Goal: Use online tool/utility: Utilize a website feature to perform a specific function

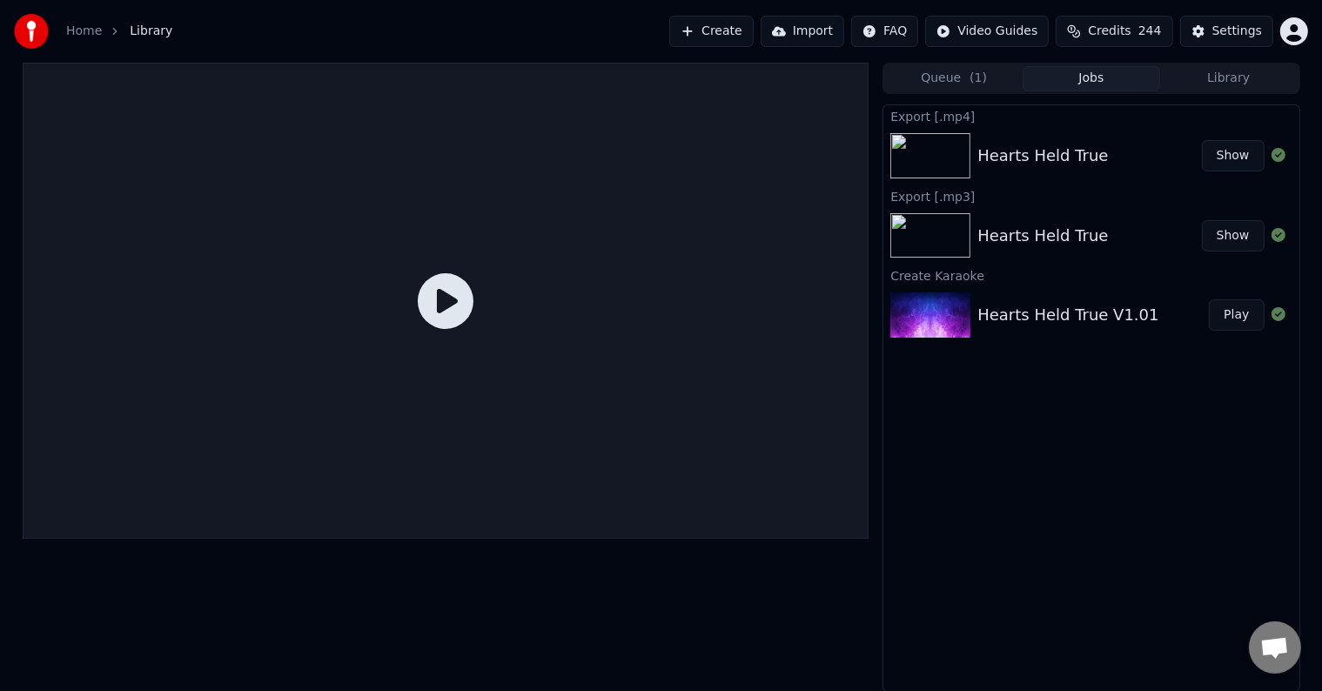
click at [737, 34] on button "Create" at bounding box center [711, 31] width 84 height 31
click at [926, 313] on img at bounding box center [930, 314] width 80 height 45
click at [1229, 317] on button "Play" at bounding box center [1236, 314] width 55 height 31
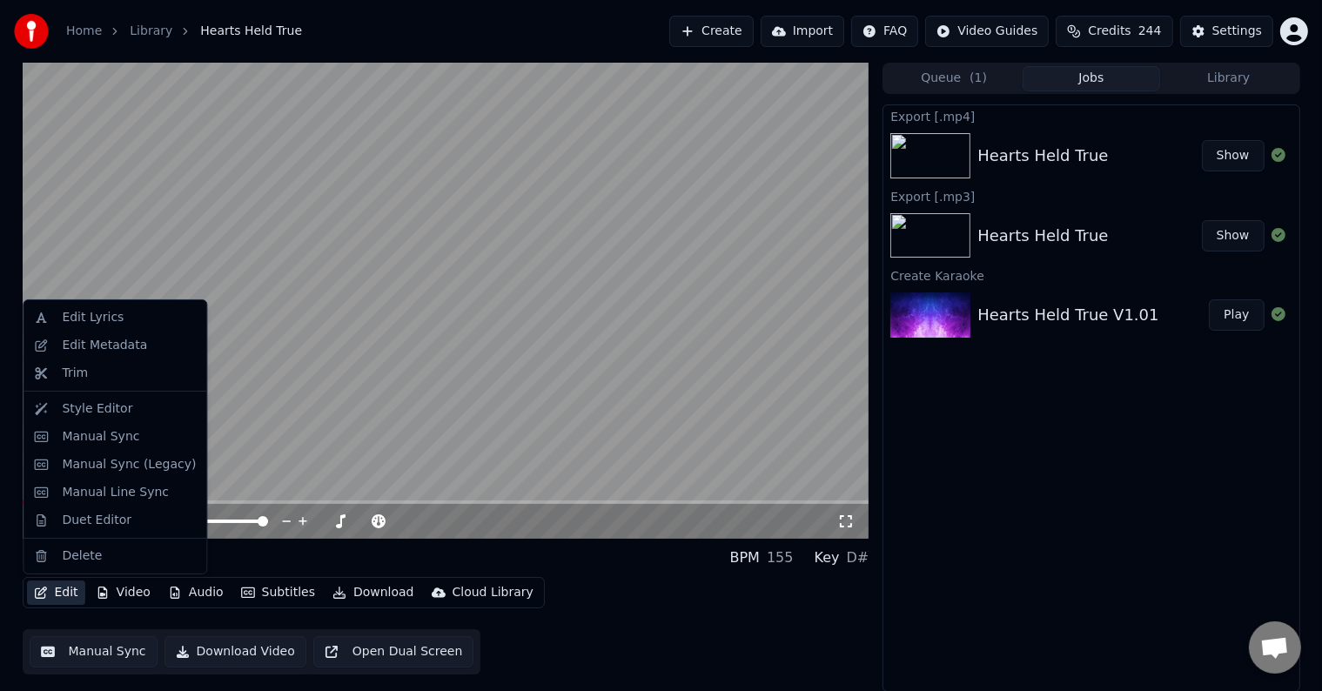
click at [62, 601] on button "Edit" at bounding box center [56, 593] width 58 height 24
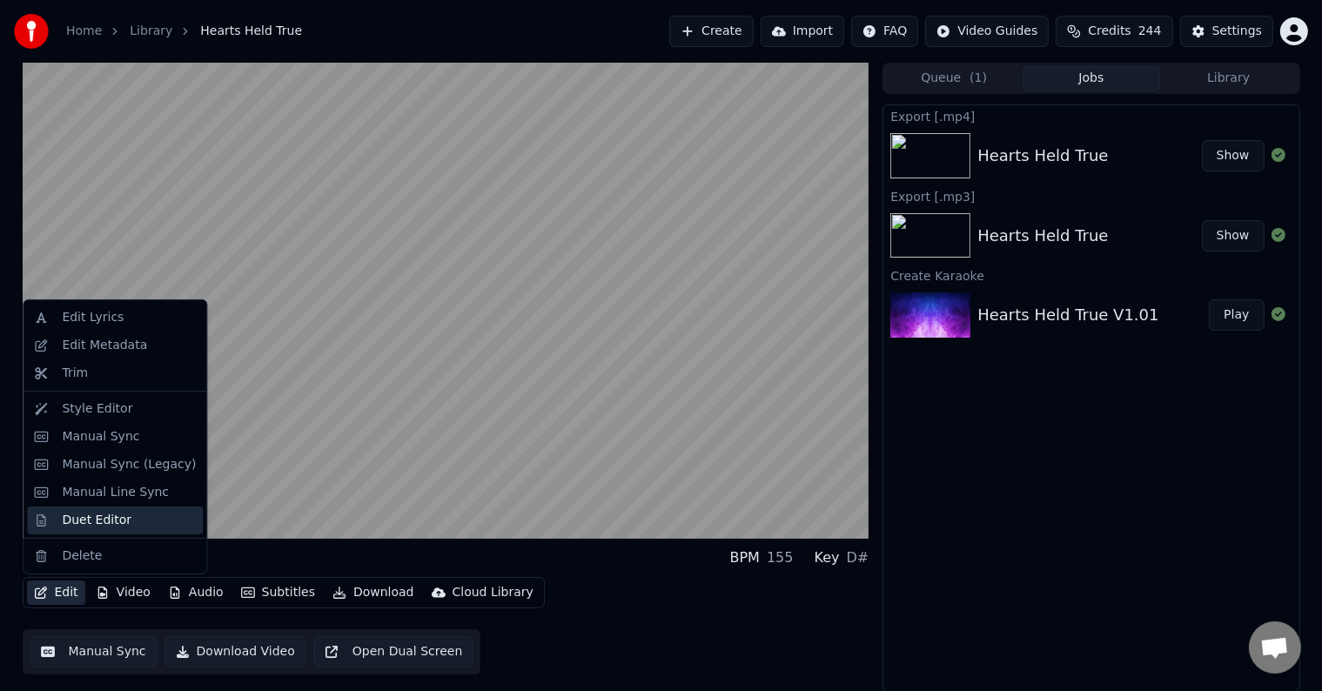
click at [116, 523] on div "Duet Editor" at bounding box center [97, 520] width 70 height 17
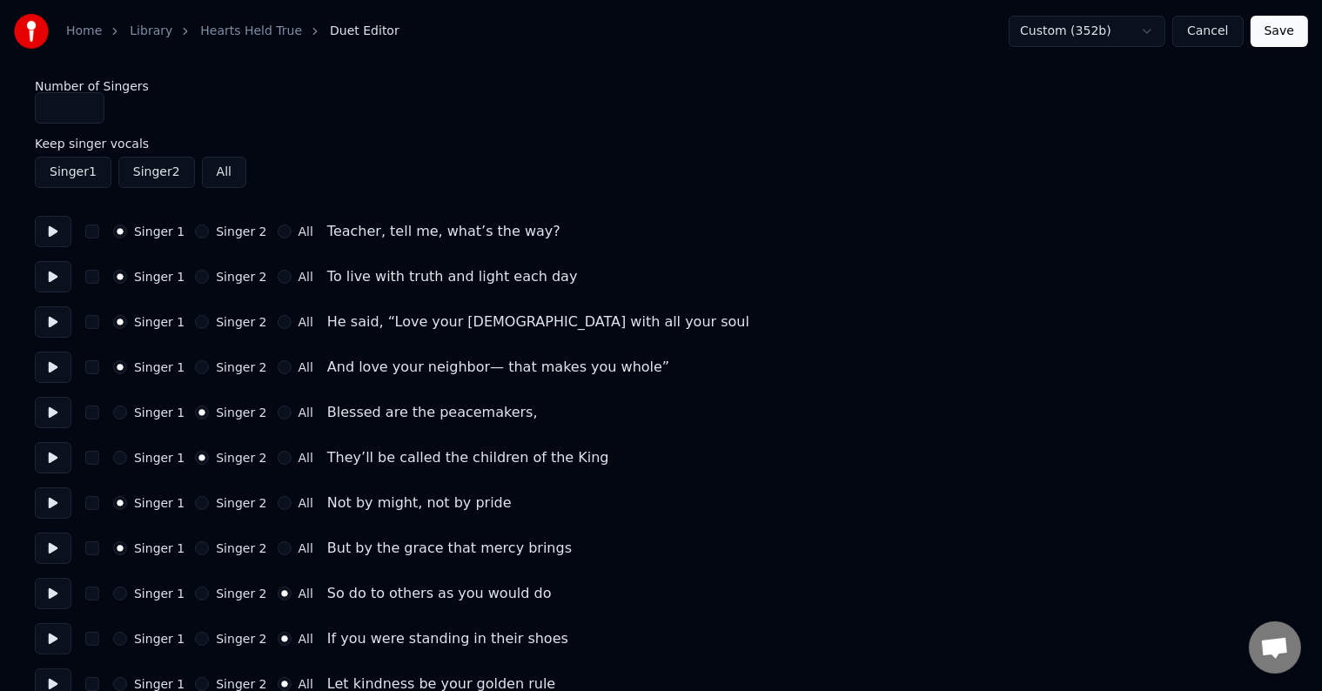
click at [1211, 30] on button "Cancel" at bounding box center [1207, 31] width 71 height 31
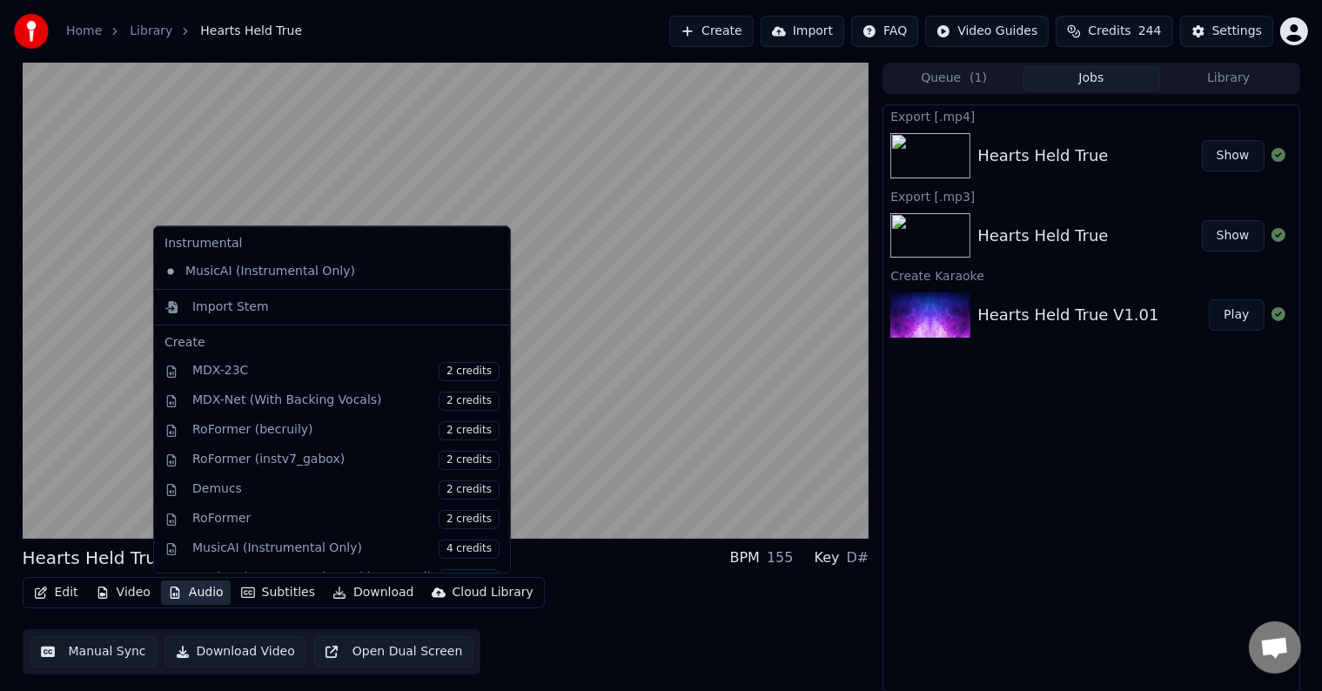
click at [209, 594] on button "Audio" at bounding box center [196, 593] width 70 height 24
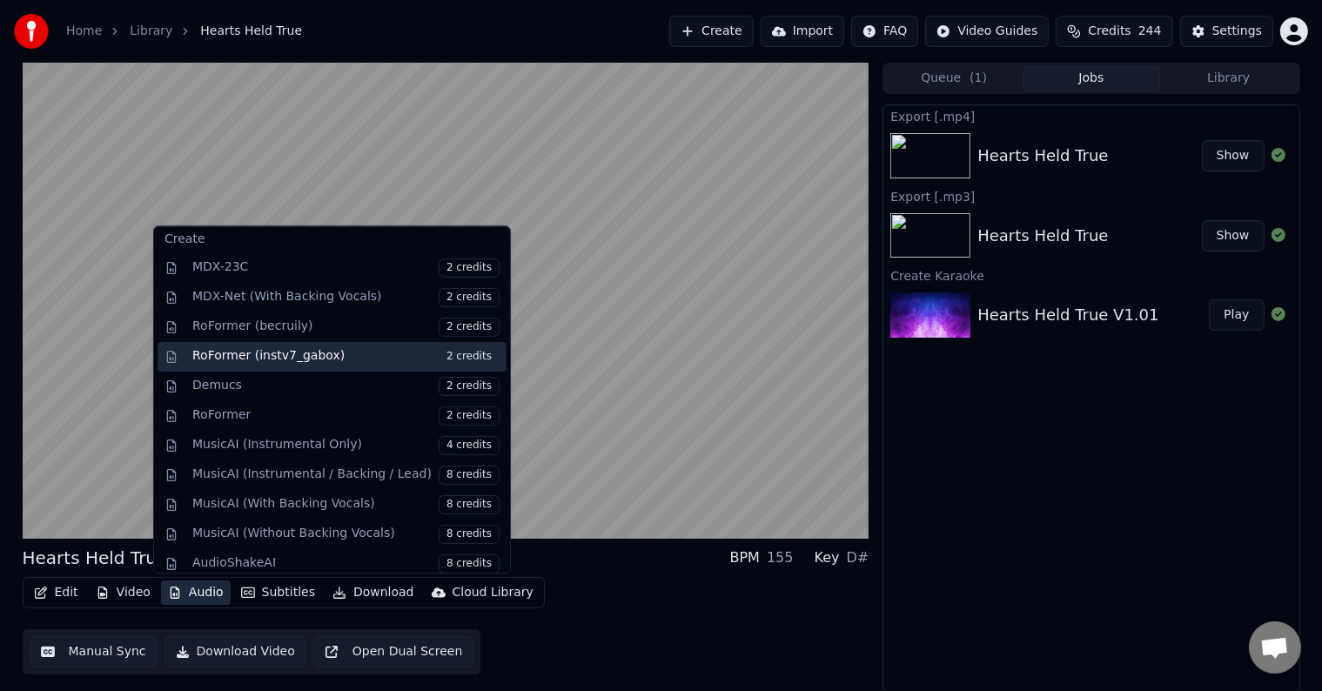
scroll to position [108, 0]
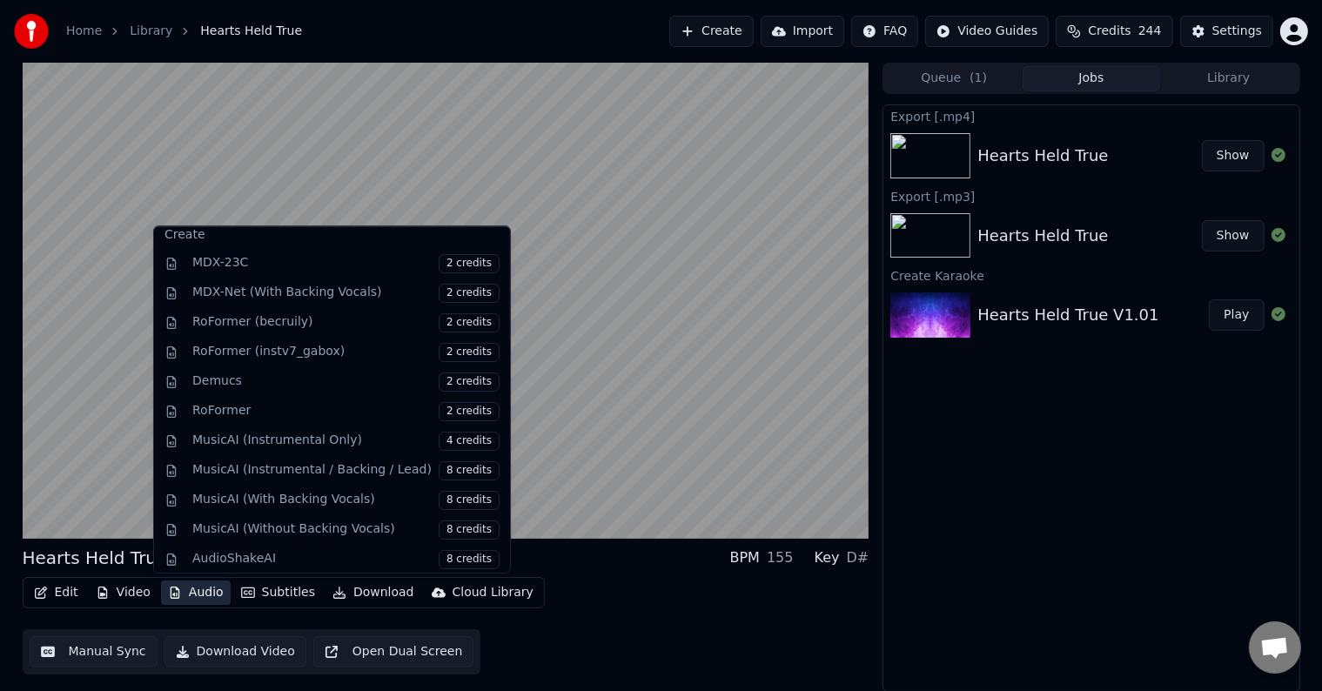
click at [613, 623] on div "Edit Video Audio Subtitles Download Cloud Library Manual Sync Download Video Op…" at bounding box center [446, 625] width 847 height 97
